Goal: Transaction & Acquisition: Book appointment/travel/reservation

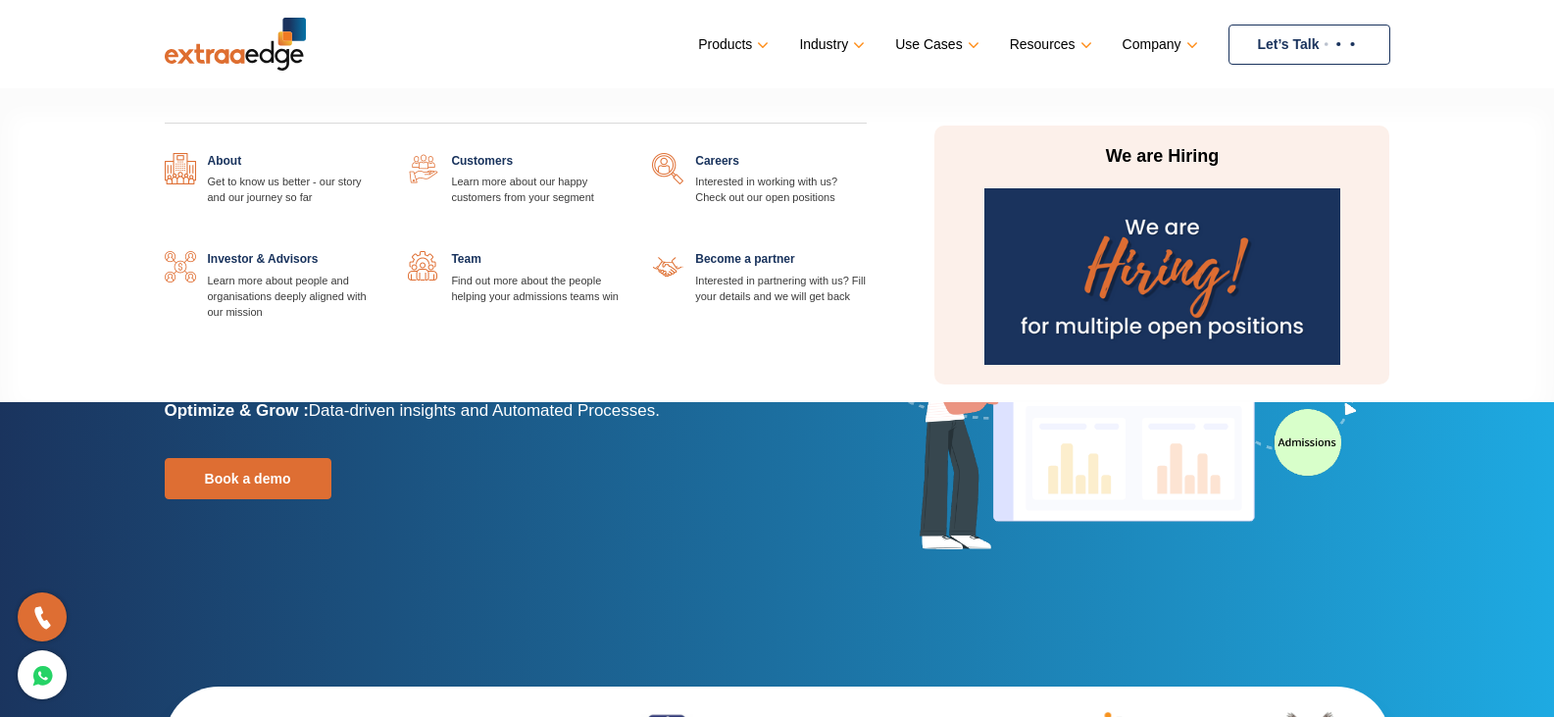
click at [1133, 36] on link "Company" at bounding box center [1159, 44] width 72 height 28
click at [1187, 47] on link "Company" at bounding box center [1159, 44] width 72 height 28
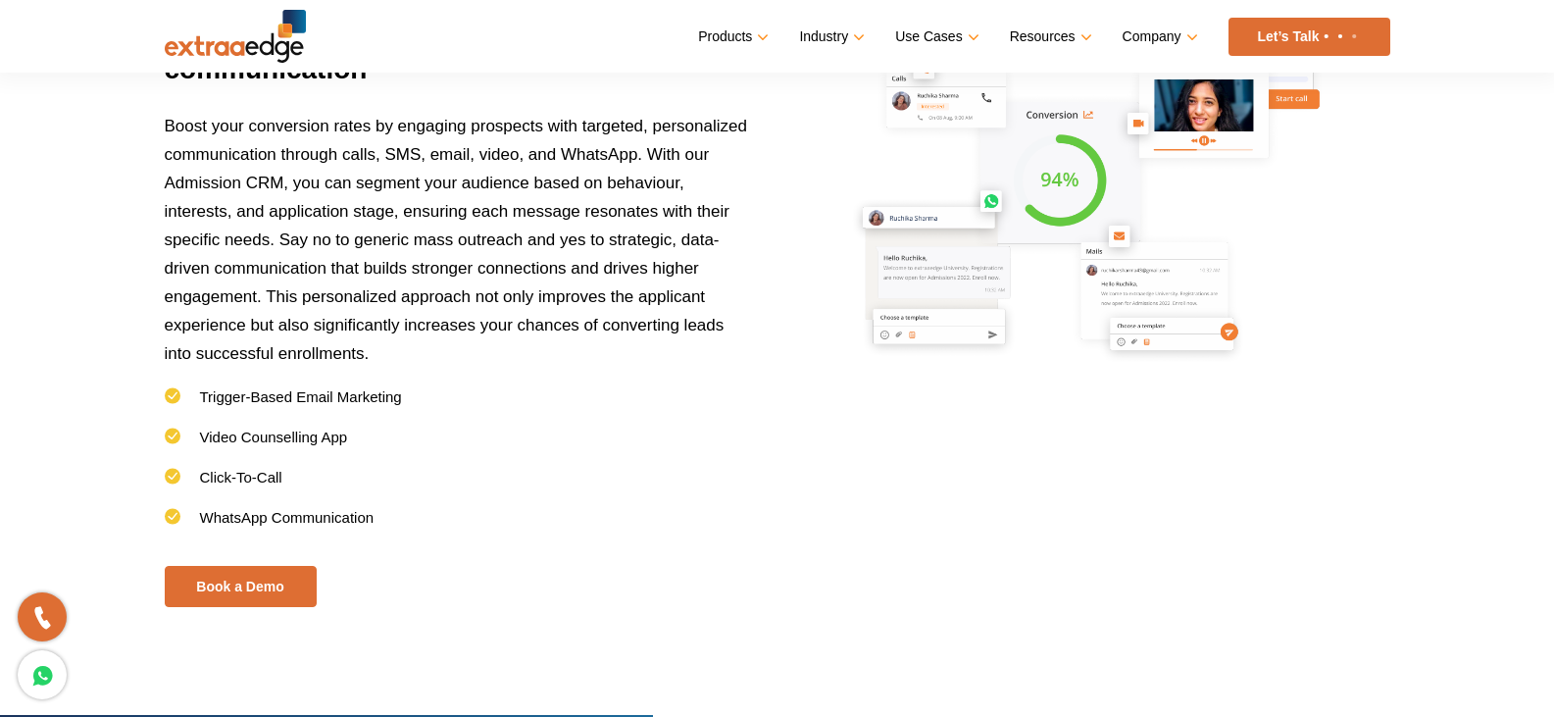
scroll to position [3018, 0]
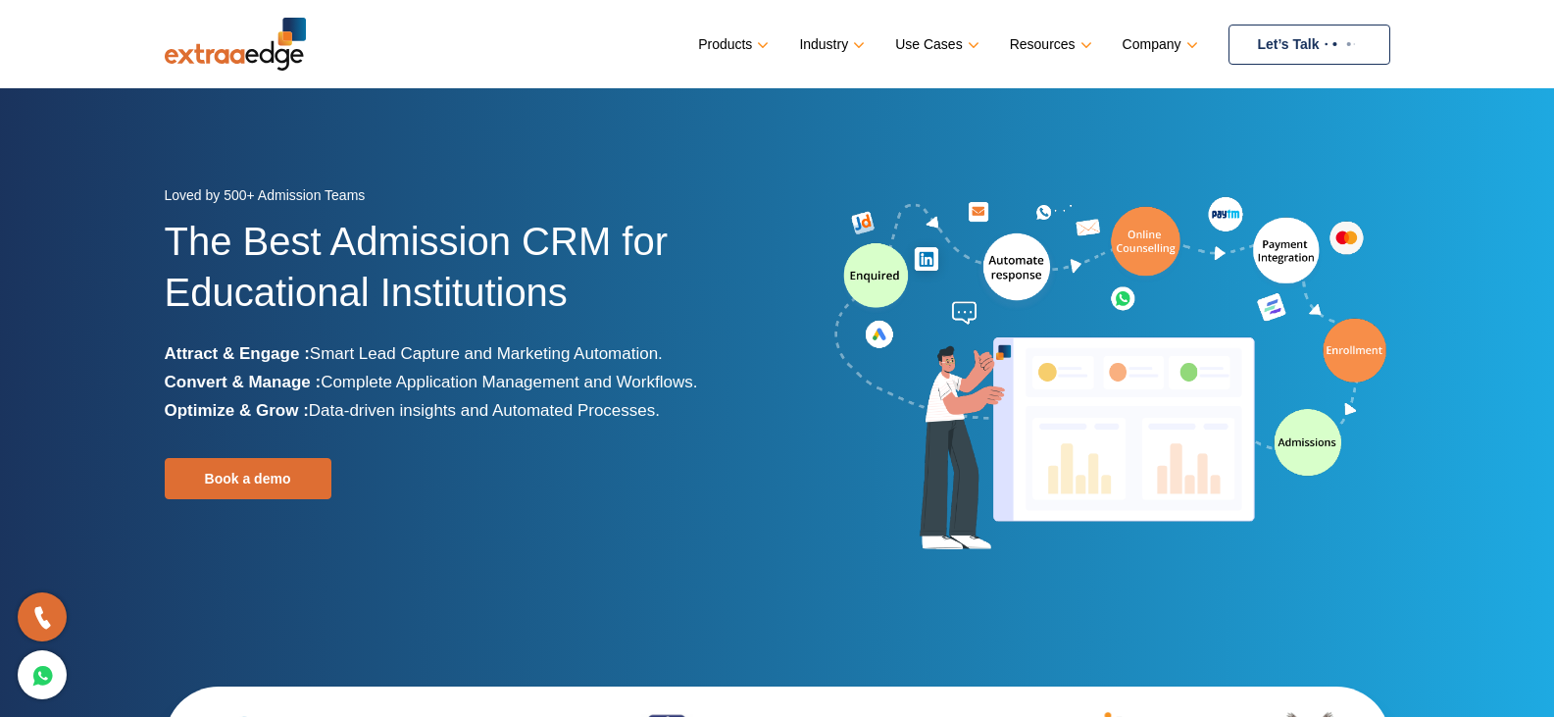
click at [1264, 44] on link "Let’s Talk" at bounding box center [1310, 45] width 162 height 40
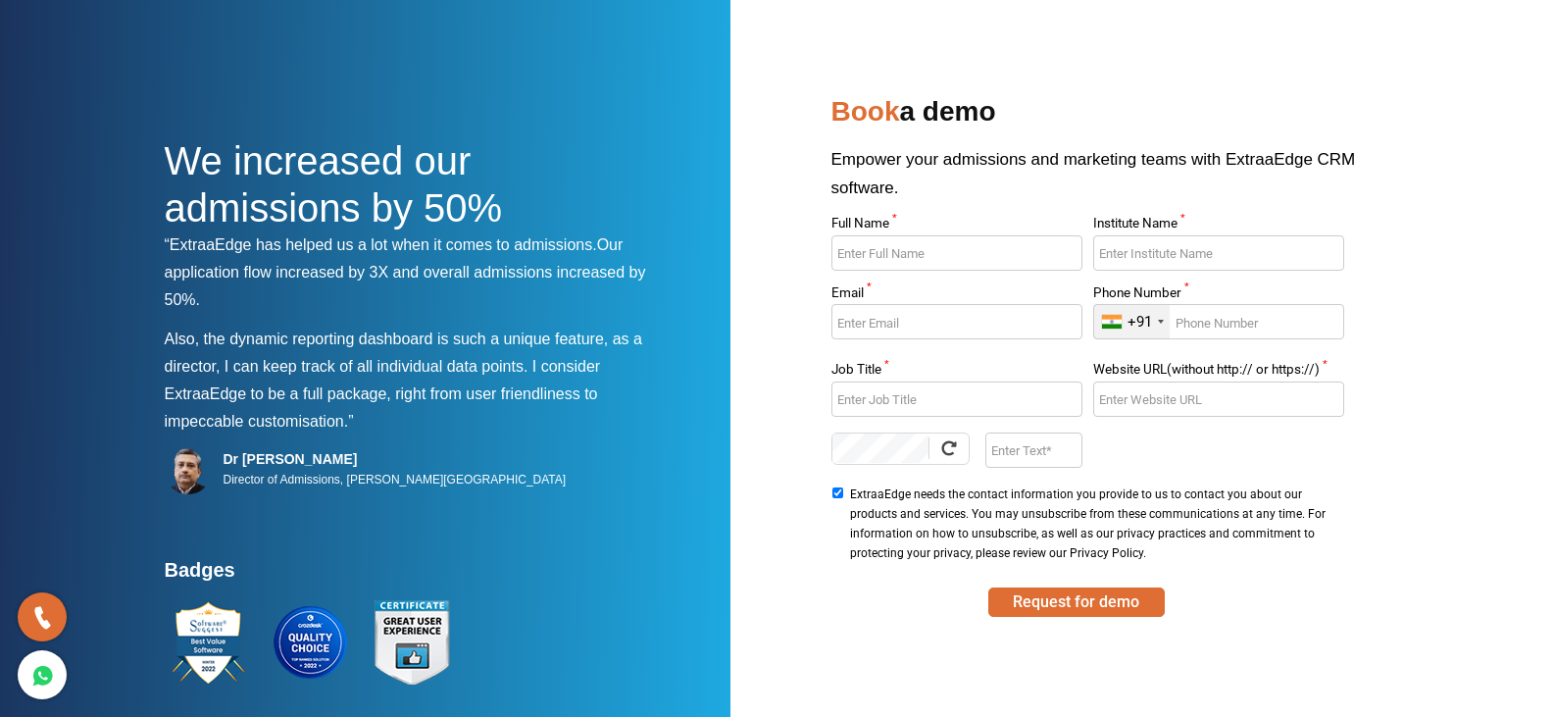
click at [885, 249] on input "Full Name *" at bounding box center [957, 252] width 251 height 35
